Goal: Task Accomplishment & Management: Manage account settings

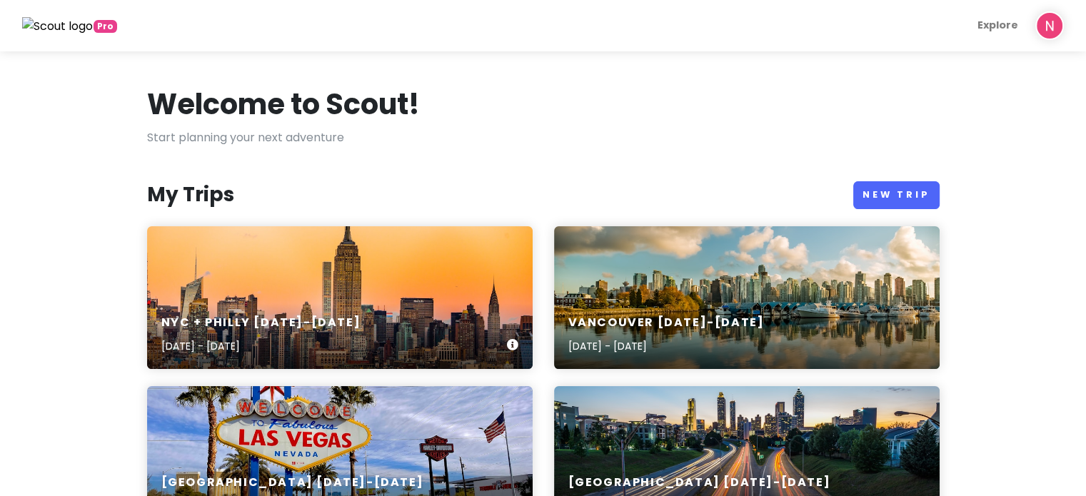
click at [368, 271] on div "NYC + Philly [DATE]-[DATE] [DATE] - [DATE]" at bounding box center [339, 297] width 385 height 143
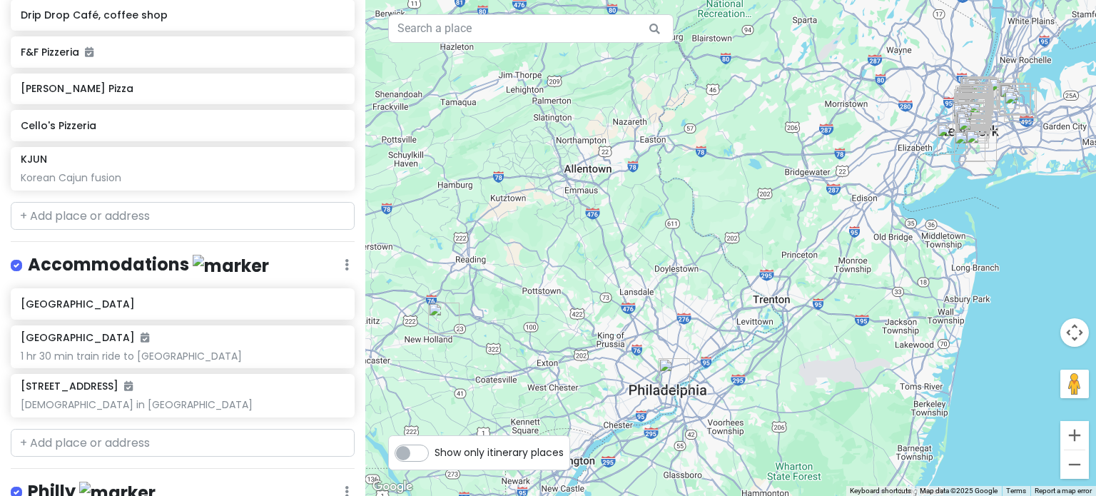
scroll to position [2927, 0]
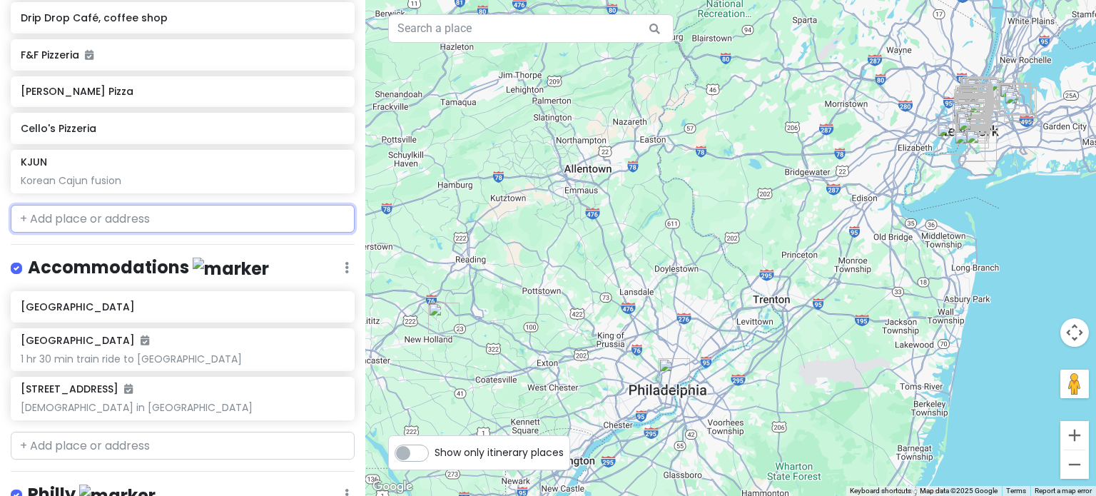
click at [203, 205] on input "text" at bounding box center [183, 219] width 344 height 29
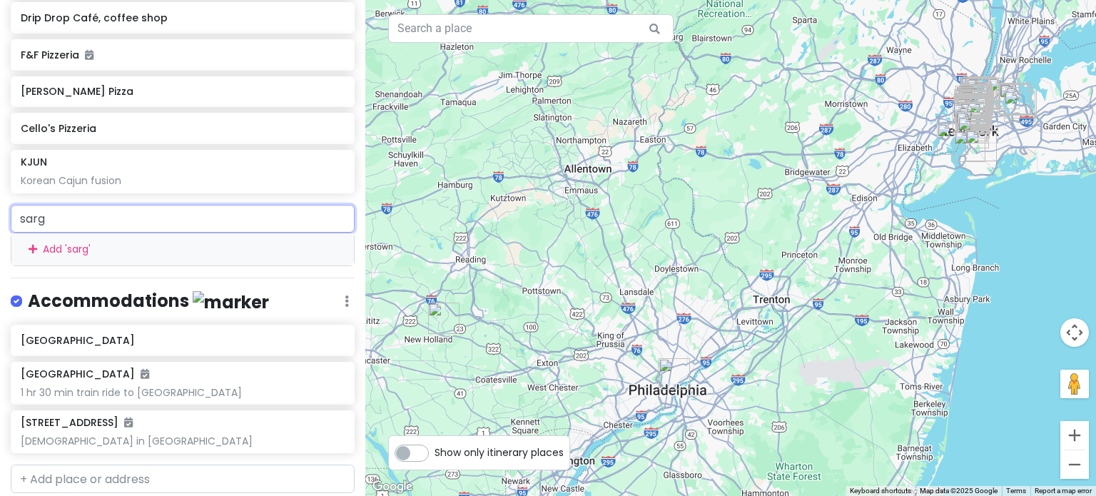
type input "sarge"
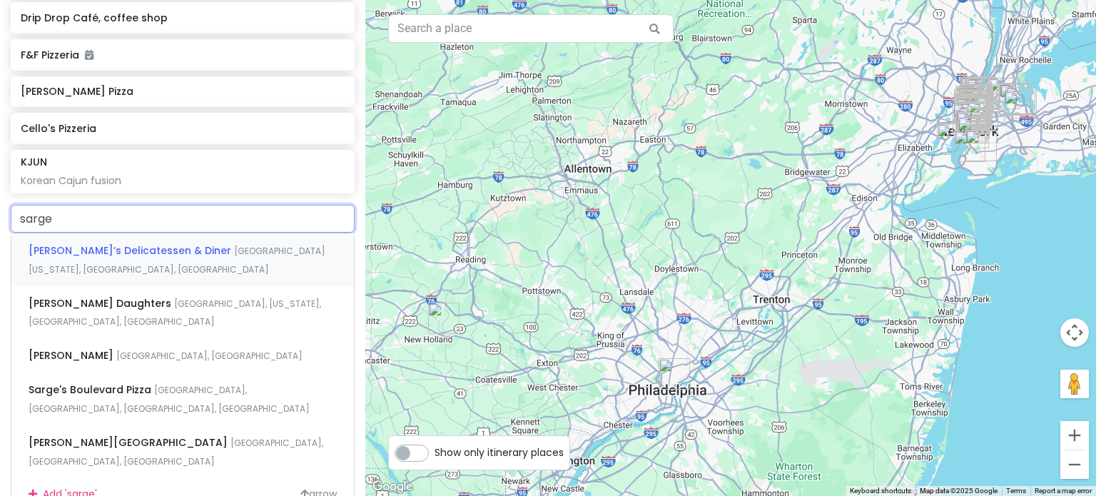
click at [174, 245] on span "[GEOGRAPHIC_DATA][US_STATE], [GEOGRAPHIC_DATA], [GEOGRAPHIC_DATA]" at bounding box center [177, 260] width 297 height 31
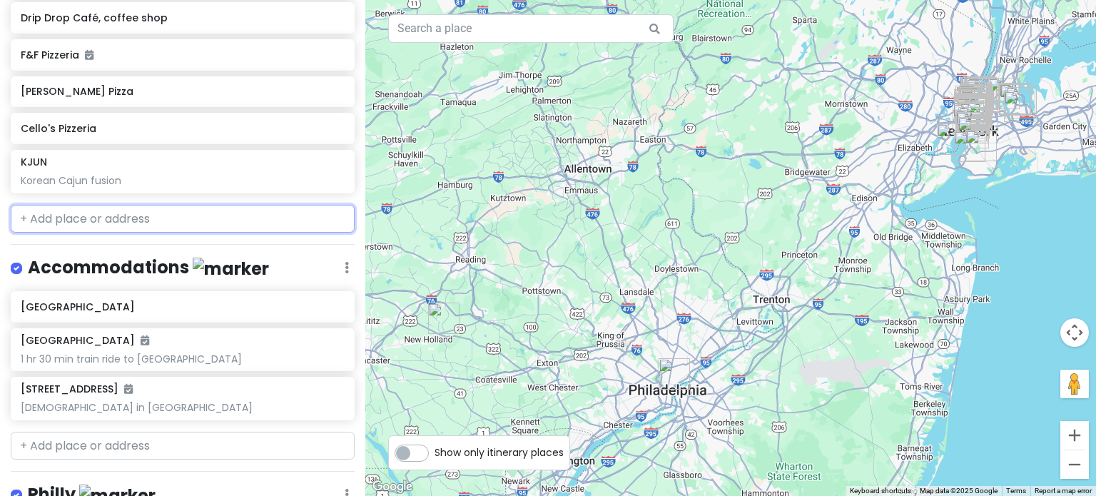
scroll to position [2963, 0]
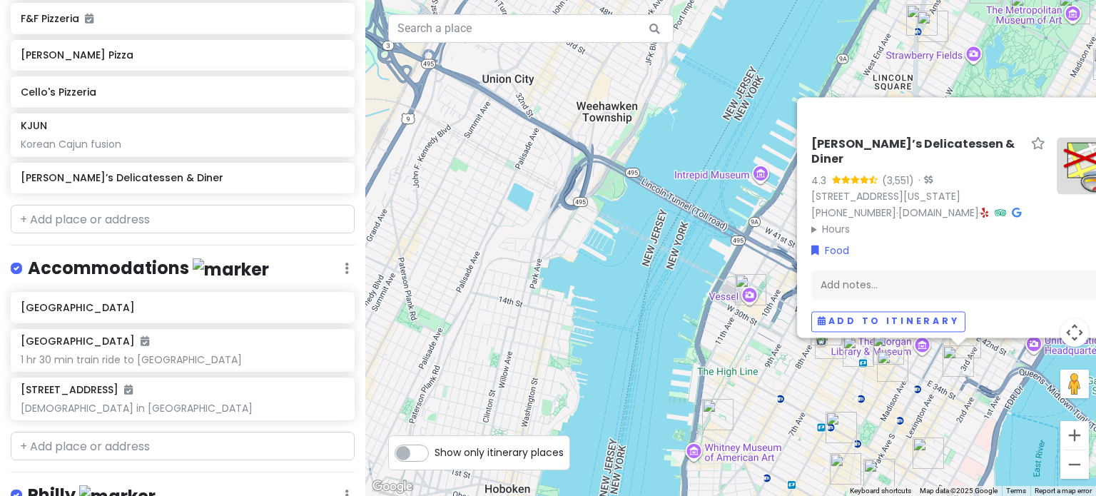
click at [958, 402] on div "Sarge’s Delicatessen & Diner 4.3 (3,551) · [STREET_ADDRESS][US_STATE] [PHONE_NU…" at bounding box center [730, 248] width 731 height 496
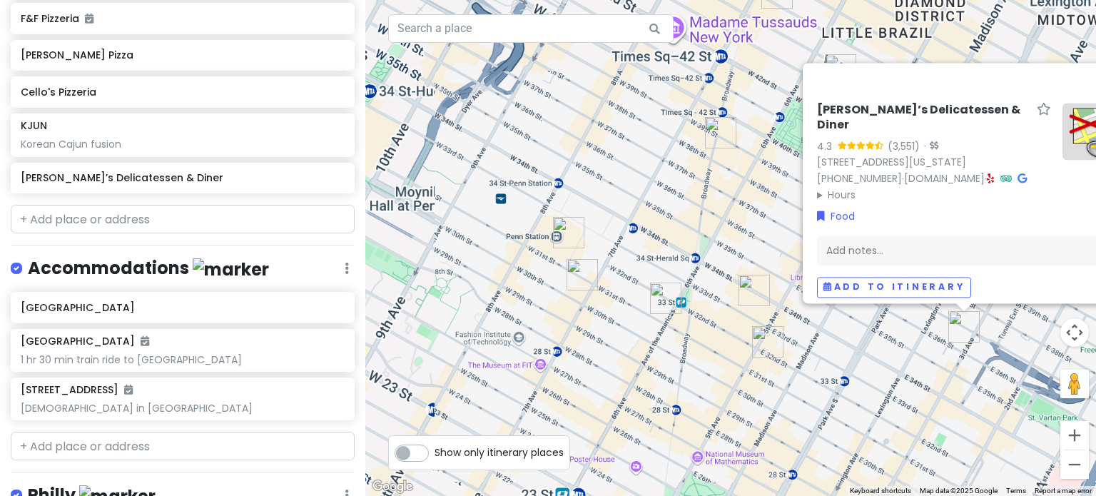
click at [935, 373] on div "Sarge’s Delicatessen & Diner 4.3 (3,551) · [STREET_ADDRESS][US_STATE] [PHONE_NU…" at bounding box center [730, 248] width 731 height 496
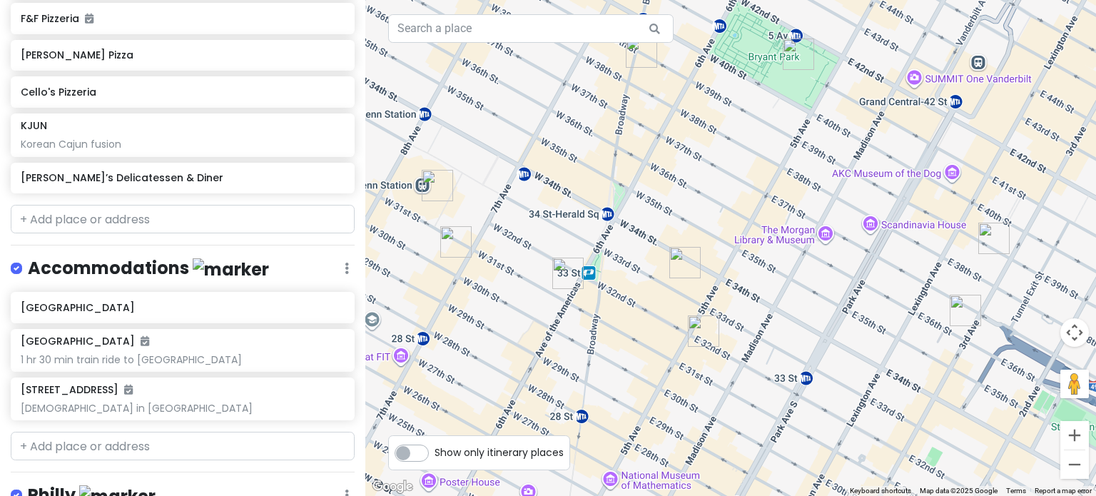
click at [972, 313] on img "Sarge’s Delicatessen & Diner" at bounding box center [965, 310] width 31 height 31
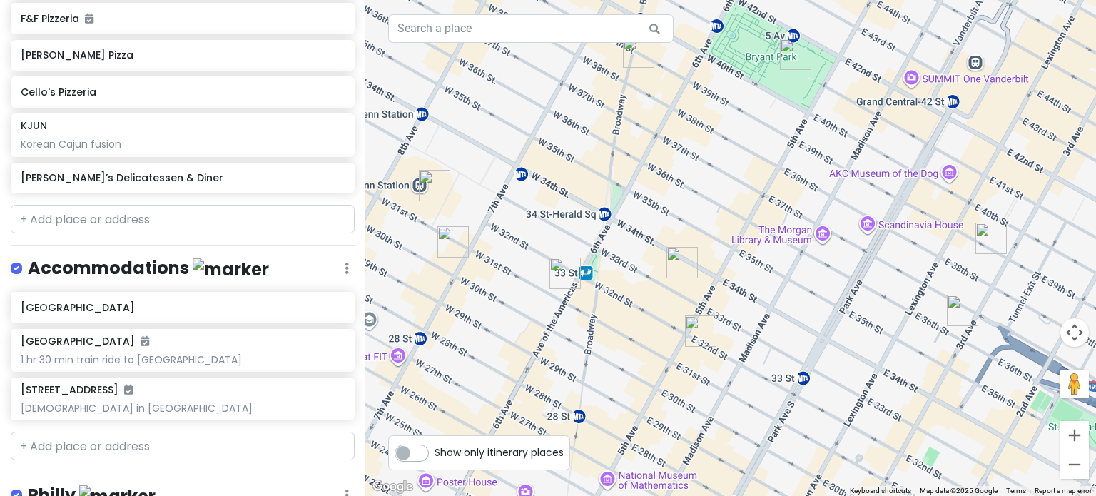
click at [962, 308] on img "Sarge’s Delicatessen & Diner" at bounding box center [962, 310] width 31 height 31
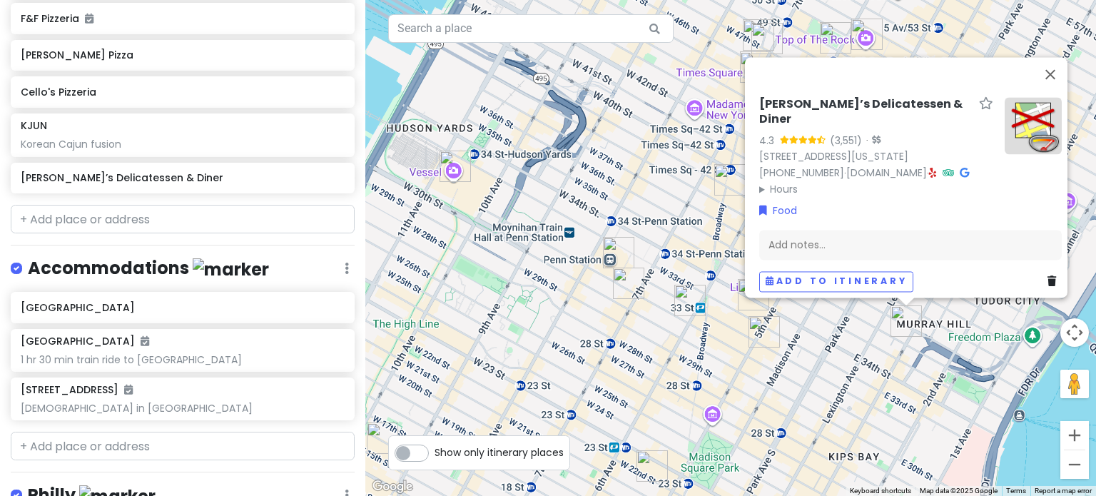
click at [902, 354] on div "Sarge’s Delicatessen & Diner 4.3 (3,551) · [STREET_ADDRESS][US_STATE] [PHONE_NU…" at bounding box center [730, 248] width 731 height 496
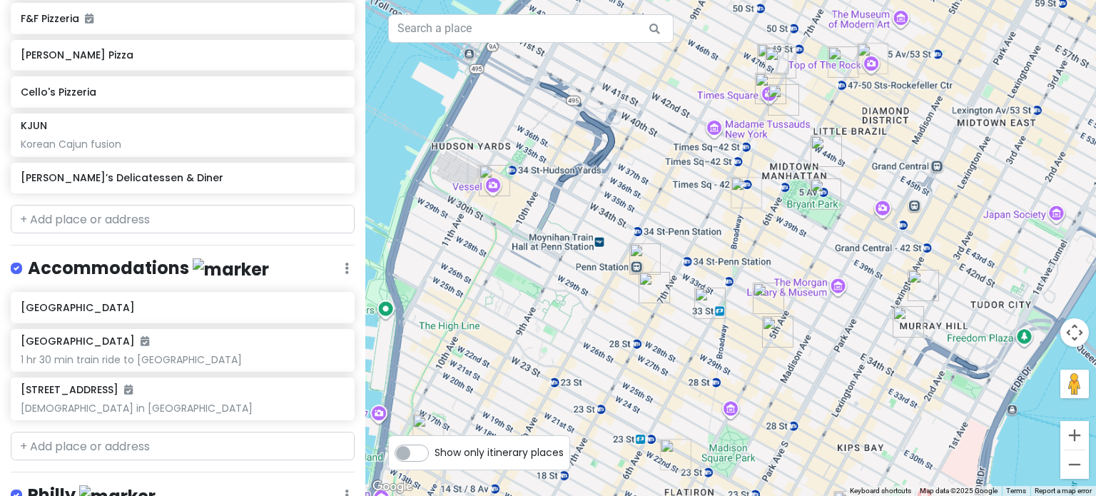
click at [928, 280] on img "KJUN" at bounding box center [923, 285] width 31 height 31
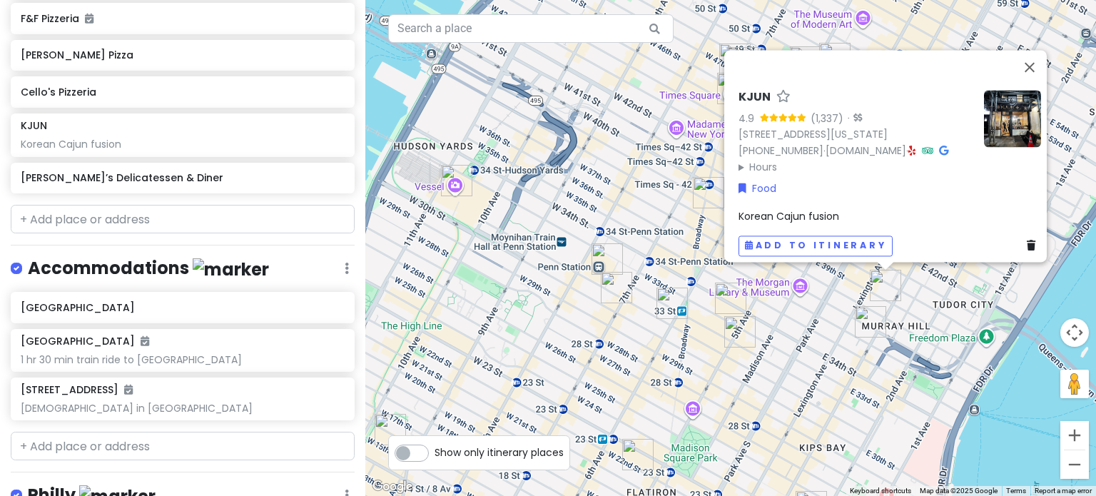
click at [738, 328] on img "Sundaes Best" at bounding box center [740, 331] width 31 height 31
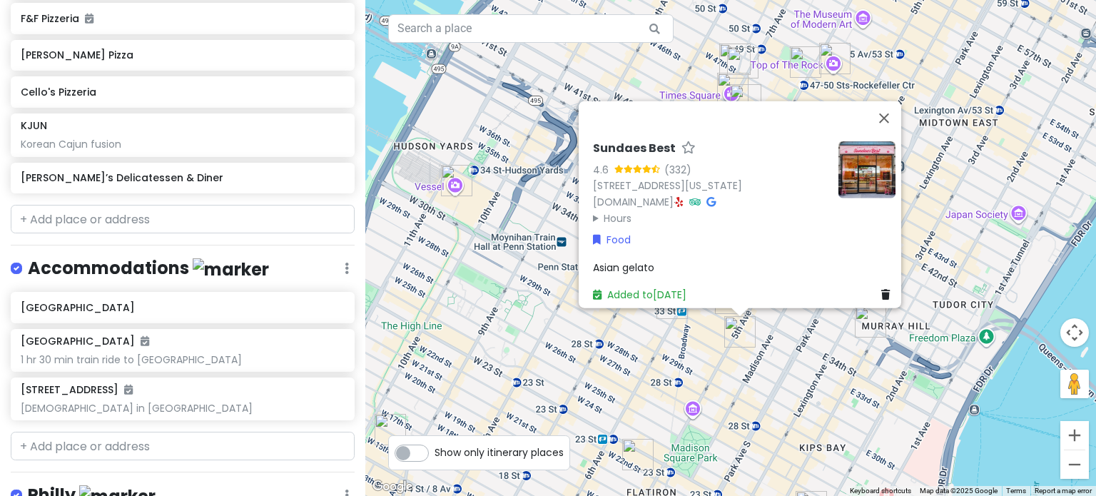
click at [827, 363] on div "Sundaes Best 4.6 (332) [STREET_ADDRESS][US_STATE] [DOMAIN_NAME] · Hours [DATE] …" at bounding box center [730, 248] width 731 height 496
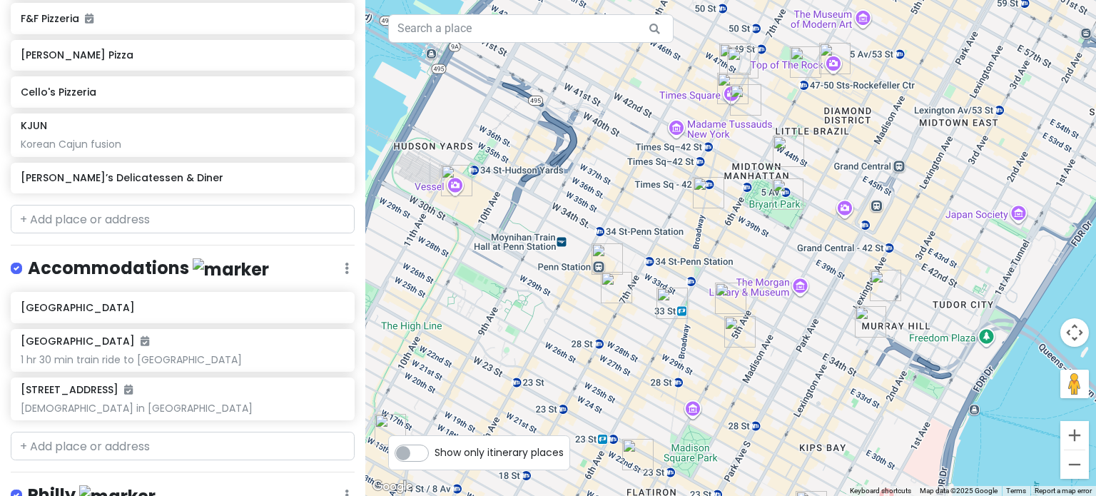
click at [884, 284] on img "KJUN" at bounding box center [885, 285] width 31 height 31
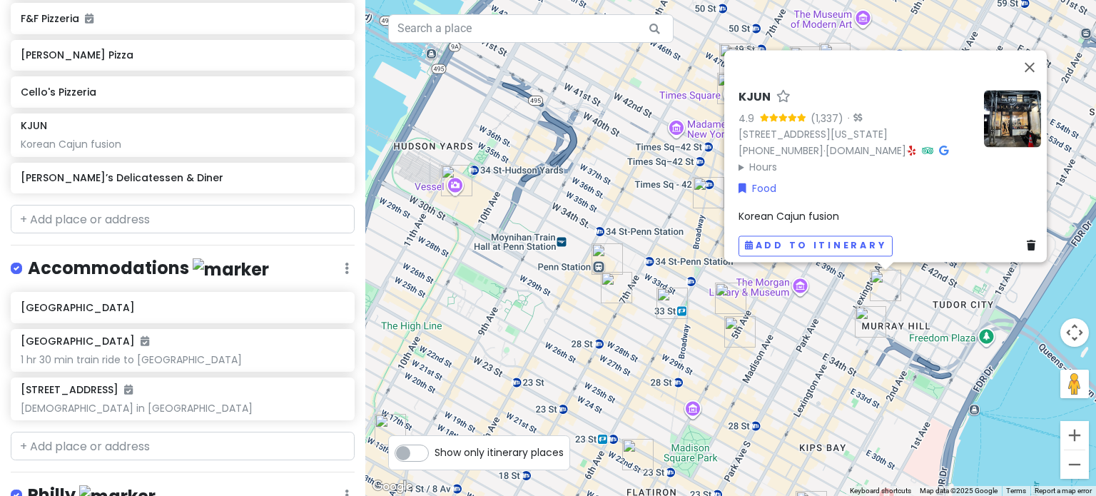
click at [759, 159] on summary "Hours" at bounding box center [856, 167] width 234 height 16
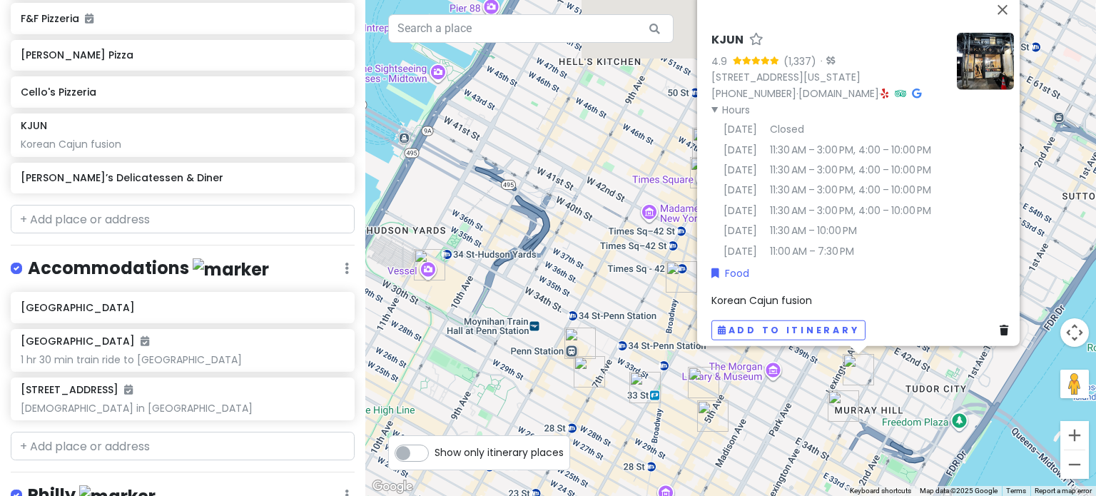
drag, startPoint x: 823, startPoint y: 322, endPoint x: 796, endPoint y: 408, distance: 89.8
click at [796, 408] on div "KJUN 4.9 (1,337) · [STREET_ADDRESS][US_STATE] [PHONE_NUMBER] · [DOMAIN_NAME] · …" at bounding box center [730, 248] width 731 height 496
click at [838, 405] on img "Sarge’s Delicatessen & Diner" at bounding box center [843, 405] width 31 height 31
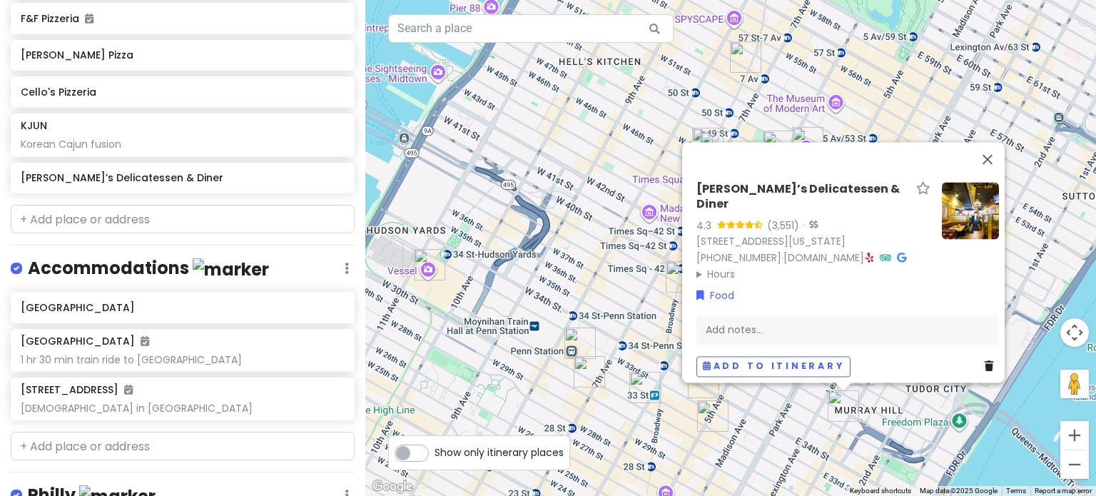
click at [722, 266] on summary "Hours" at bounding box center [814, 274] width 234 height 16
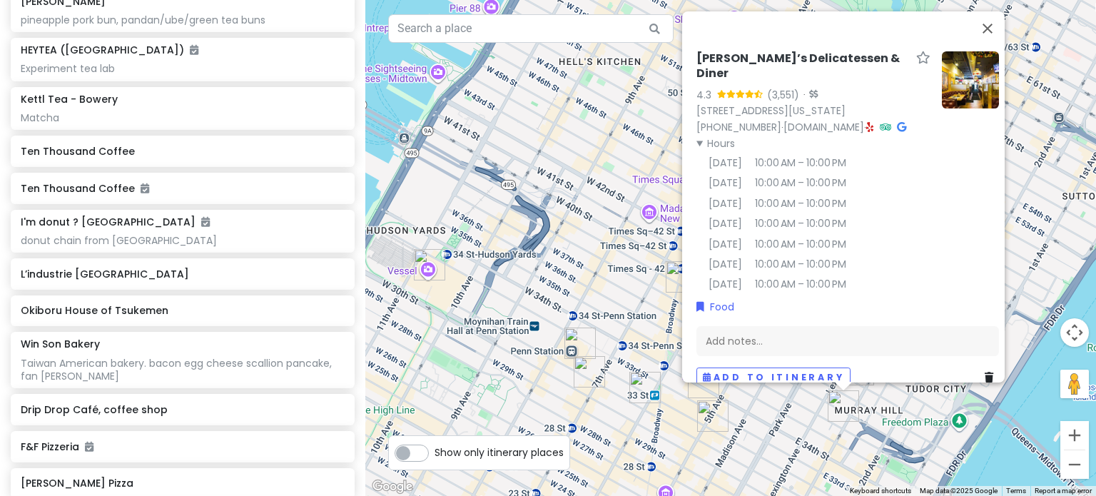
scroll to position [3110, 0]
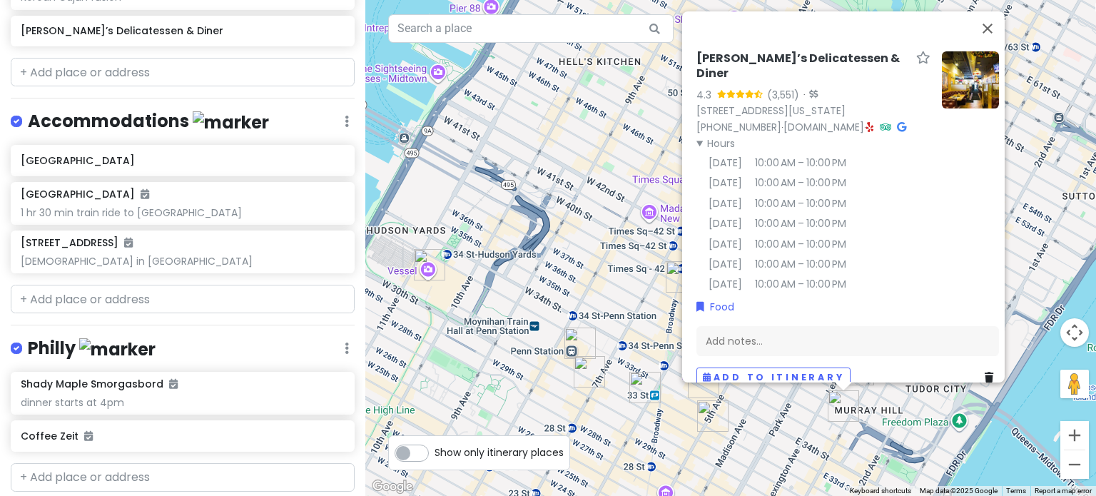
click at [339, 337] on div "Philly Edit Reorder Delete List" at bounding box center [183, 351] width 344 height 29
click at [283, 442] on link "Delete List" at bounding box center [305, 459] width 114 height 34
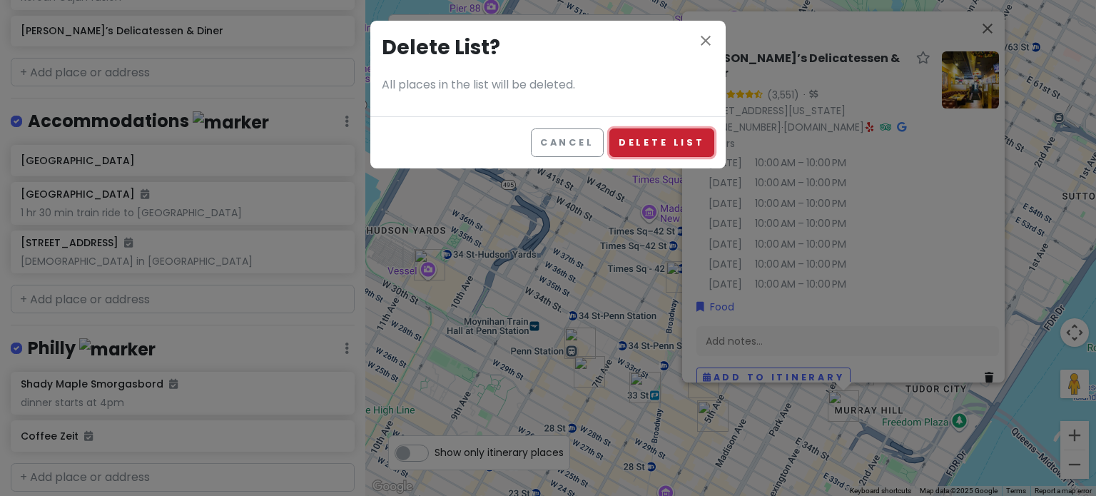
click at [663, 143] on button "Delete List" at bounding box center [662, 142] width 105 height 28
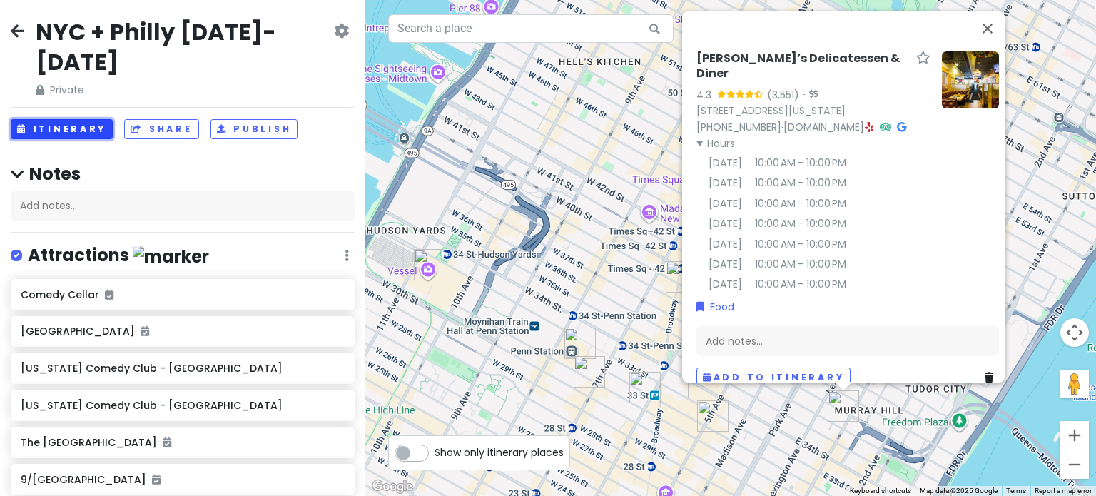
click at [74, 119] on button "Itinerary" at bounding box center [62, 129] width 102 height 21
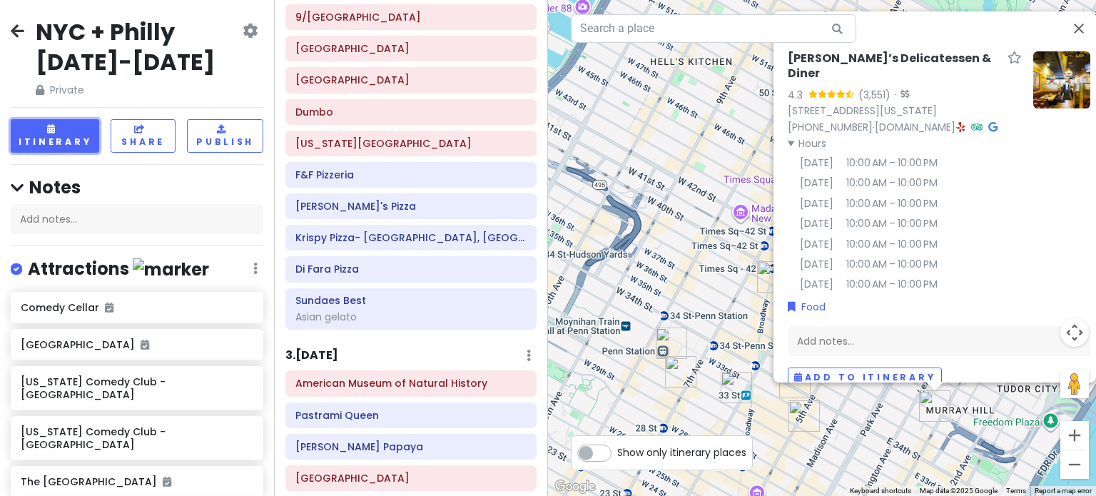
scroll to position [120, 0]
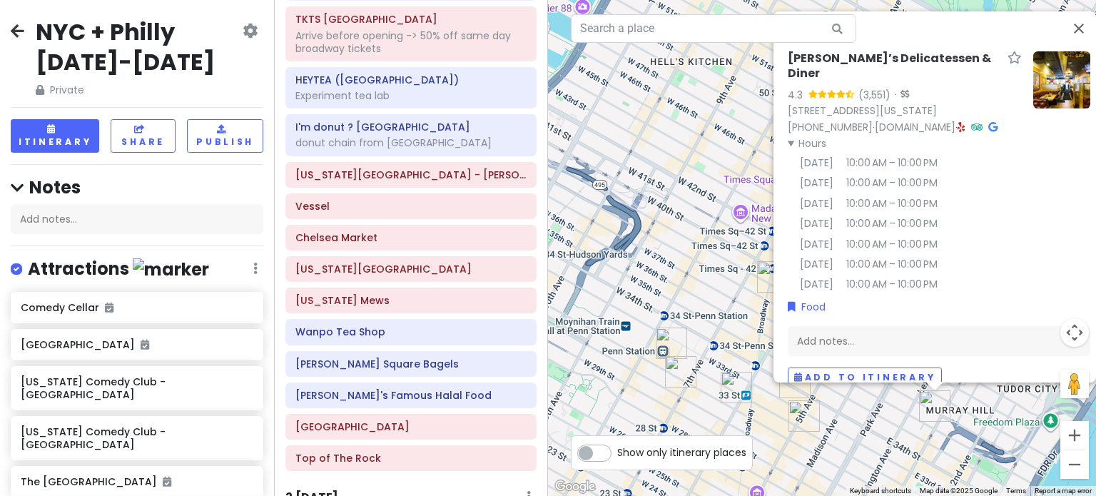
click at [134, 29] on h2 "NYC + Philly [DATE]-[DATE]" at bounding box center [138, 46] width 204 height 59
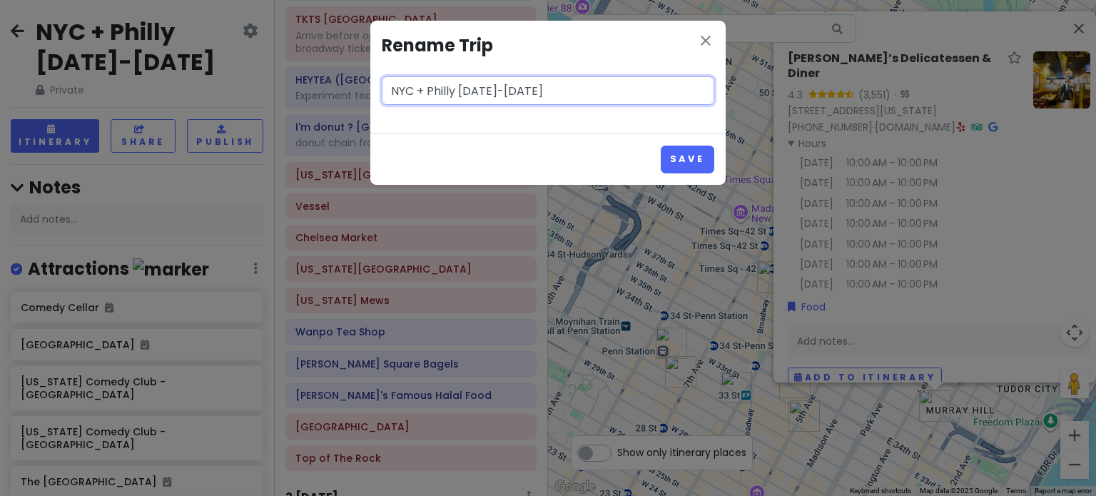
drag, startPoint x: 456, startPoint y: 91, endPoint x: 418, endPoint y: 83, distance: 38.6
click at [418, 83] on input "NYC + Philly [DATE]-[DATE]" at bounding box center [548, 90] width 333 height 29
click at [463, 86] on input "NYC [DATE]-[DATE]" at bounding box center [548, 90] width 333 height 29
type input "NYC [DATE]-[DATE]"
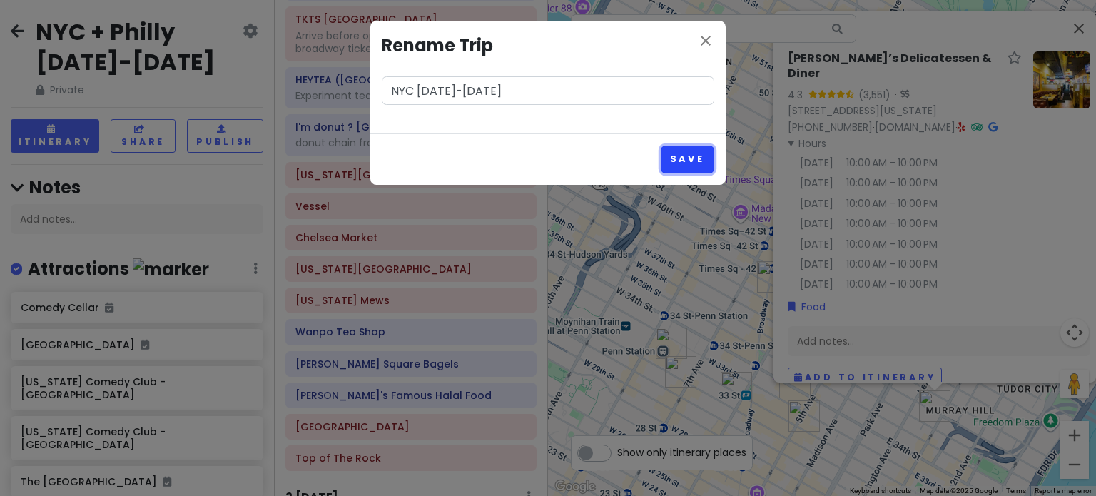
click at [700, 161] on button "Save" at bounding box center [688, 160] width 54 height 28
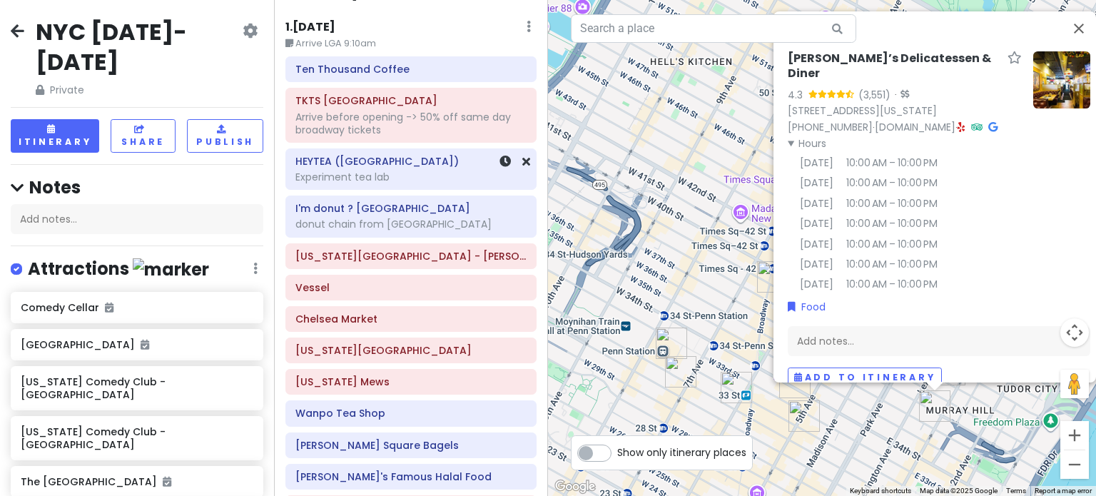
scroll to position [0, 0]
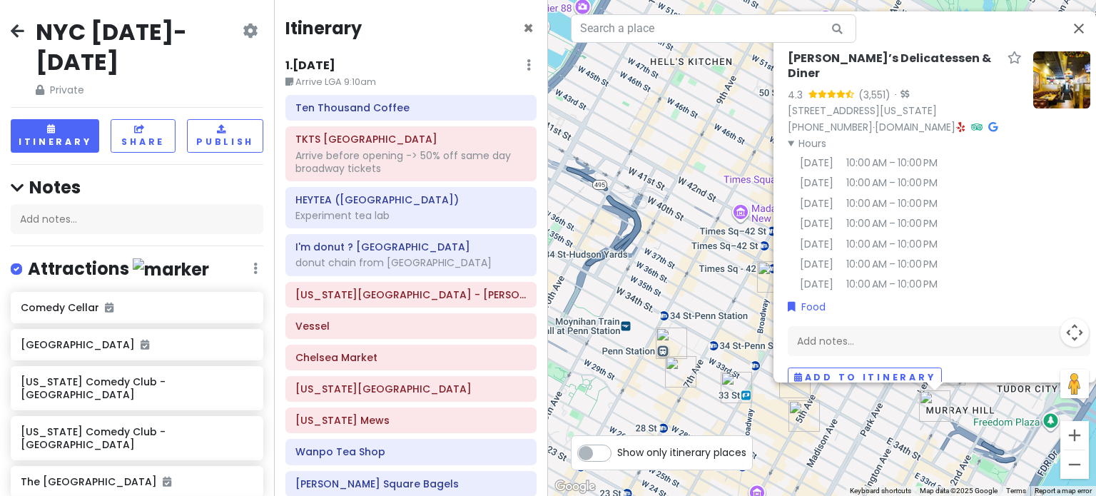
click at [671, 163] on div "Sarge’s Delicatessen & Diner 4.3 (3,551) · [STREET_ADDRESS][US_STATE] [PHONE_NU…" at bounding box center [822, 248] width 548 height 496
